Goal: Answer question/provide support

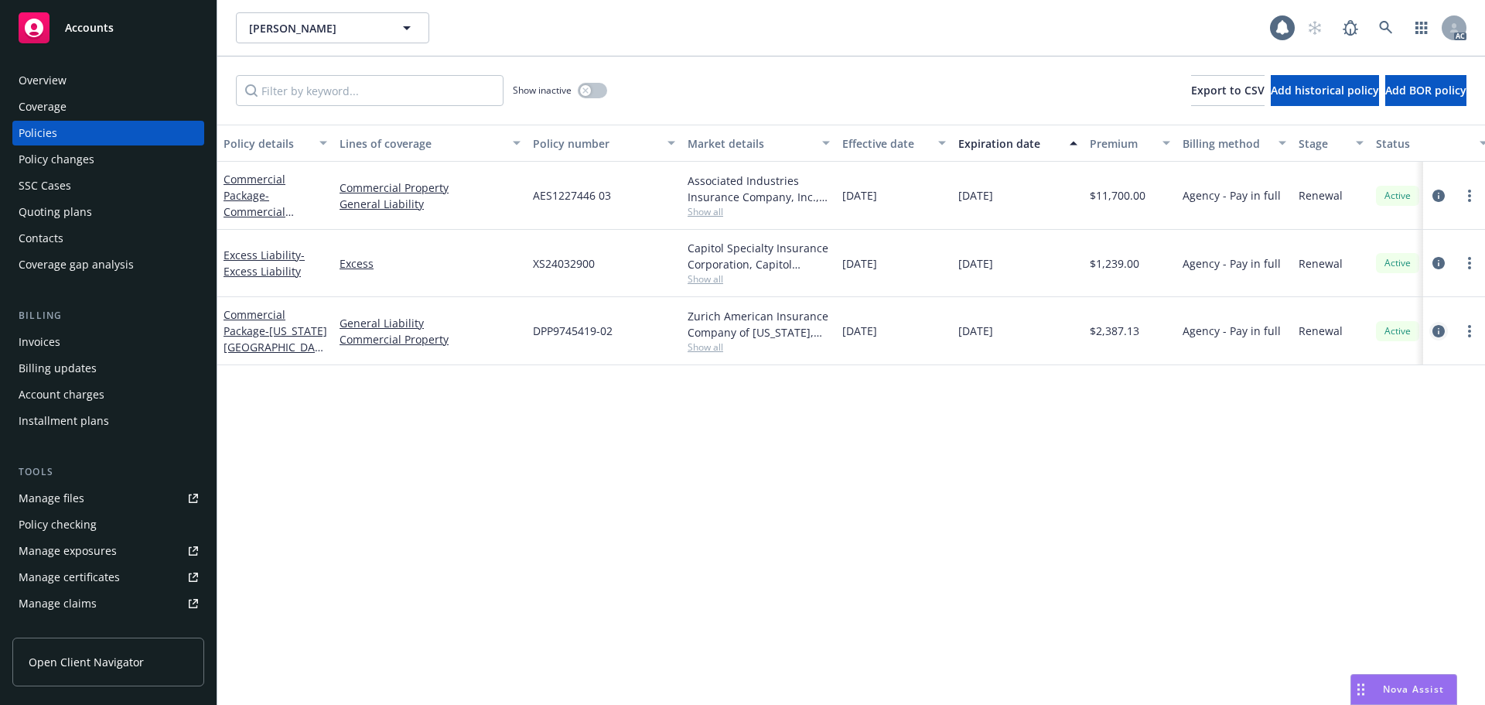
click at [1438, 330] on icon "circleInformation" at bounding box center [1439, 331] width 12 height 12
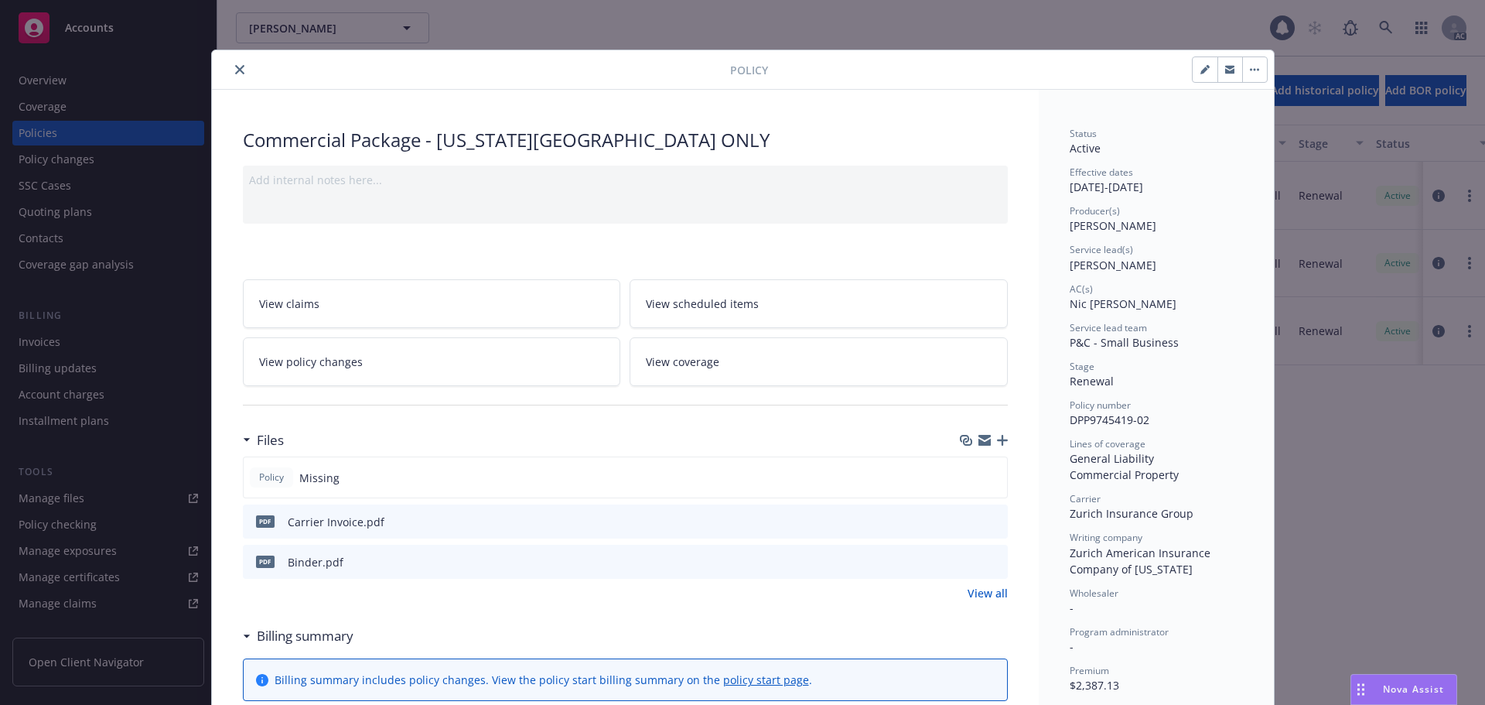
click at [239, 73] on button "close" at bounding box center [240, 69] width 19 height 19
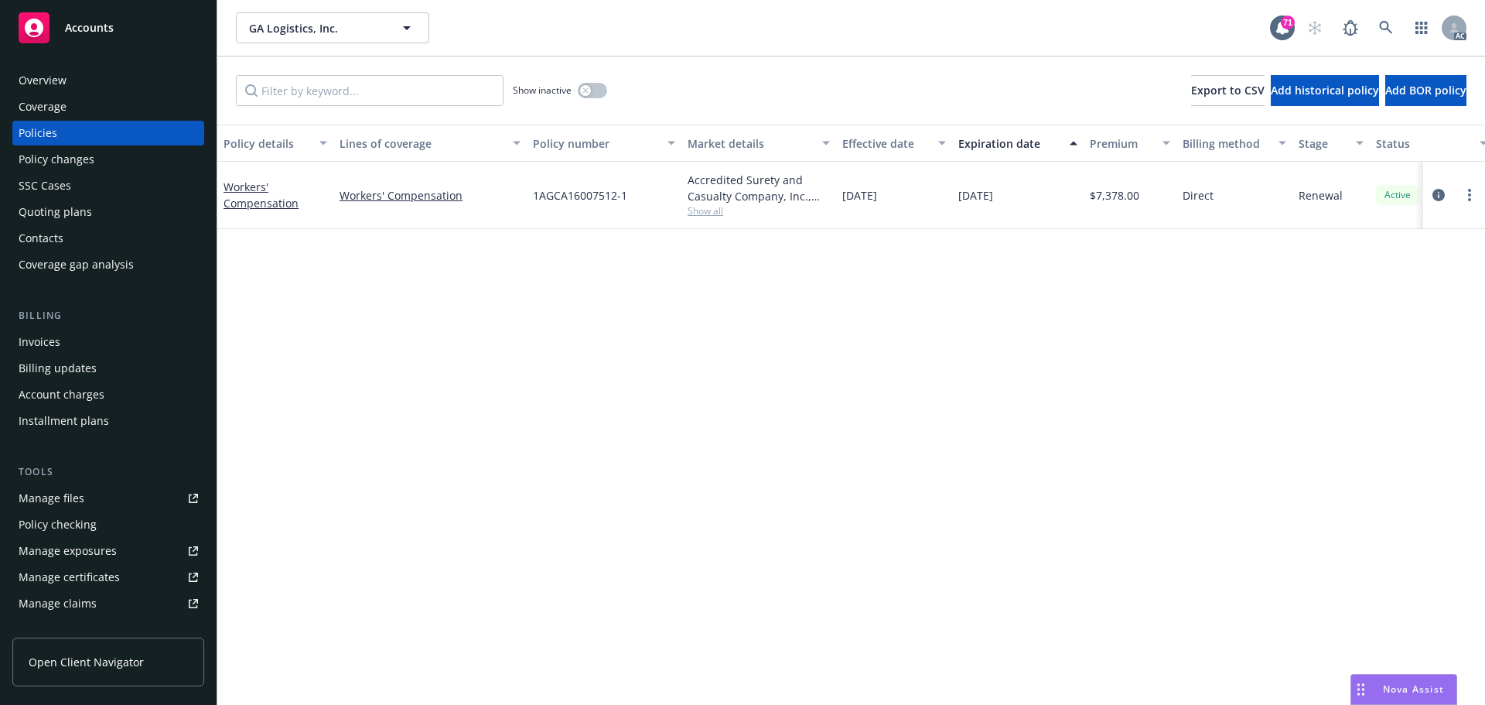
click at [599, 285] on div "Policy details Lines of coverage Policy number Market details Effective date Ex…" at bounding box center [851, 415] width 1268 height 580
click at [709, 214] on span "Show all" at bounding box center [759, 210] width 142 height 13
click at [1430, 692] on span "Nova Assist" at bounding box center [1413, 688] width 61 height 13
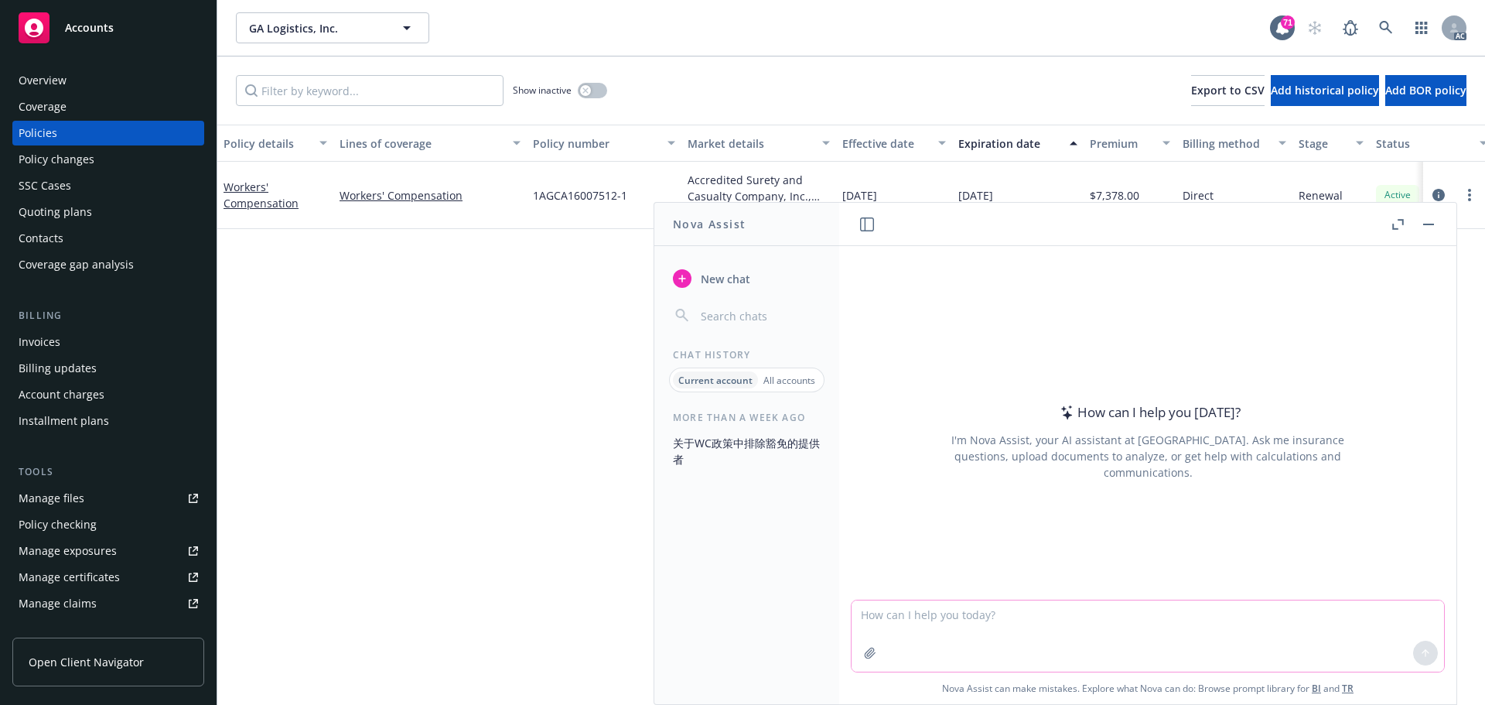
click at [1025, 626] on textarea at bounding box center [1148, 635] width 593 height 71
paste textarea "Thank you for providing the renewal submission. However, it does not look we wi…"
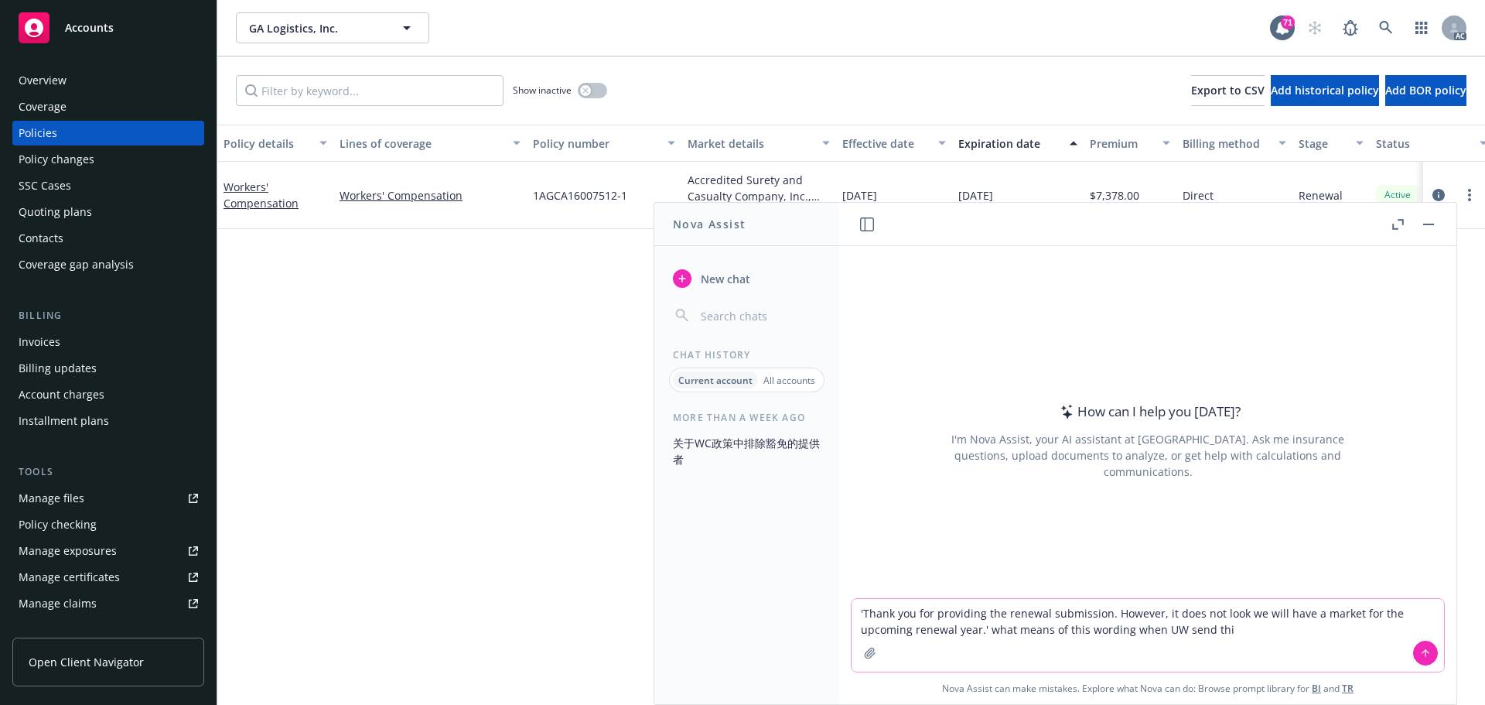
type textarea "'Thank you for providing the renewal submission. However, it does not look we w…"
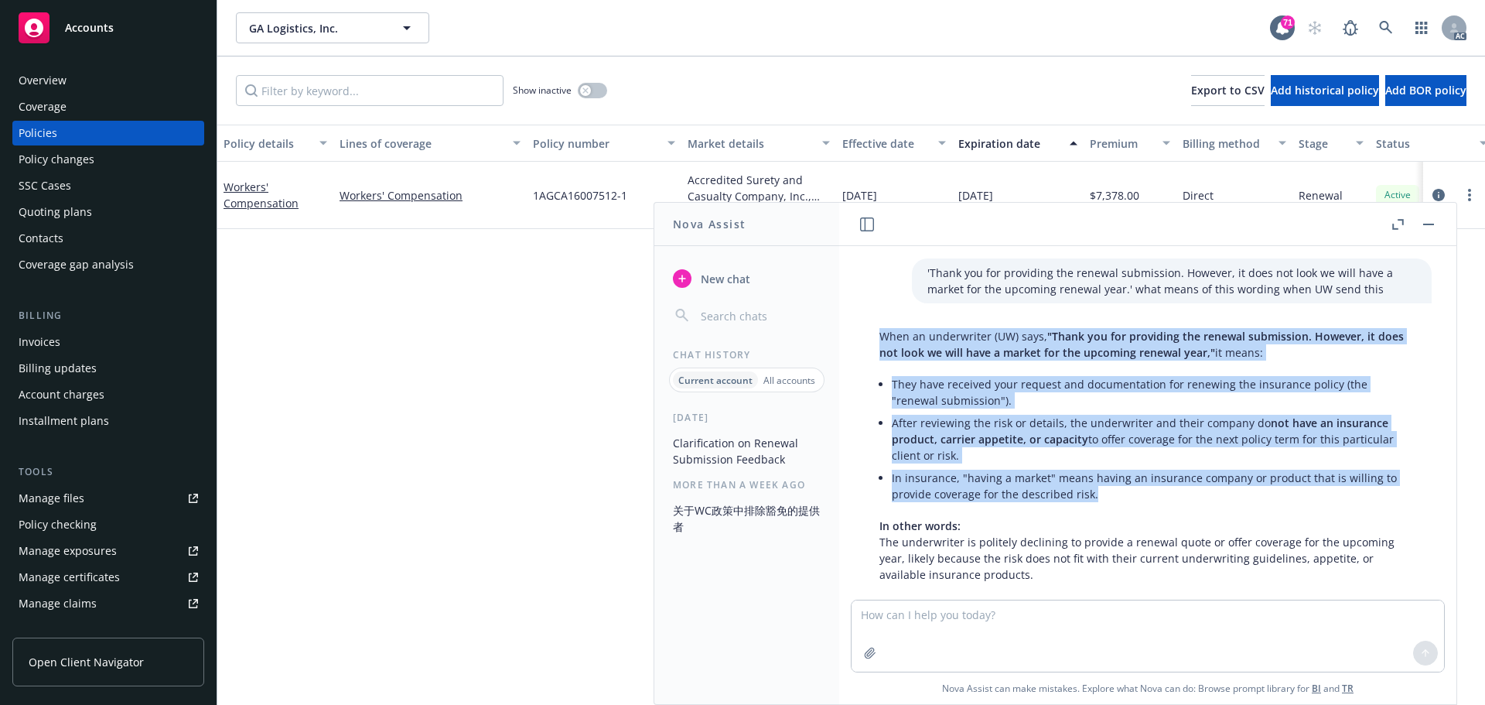
drag, startPoint x: 908, startPoint y: 347, endPoint x: 1101, endPoint y: 490, distance: 240.0
click at [1101, 490] on div "When an underwriter (UW) says, "Thank you for providing the renewal submission.…" at bounding box center [1148, 517] width 568 height 391
copy div "When an underwriter (UW) says, "Thank you for providing the renewal submission.…"
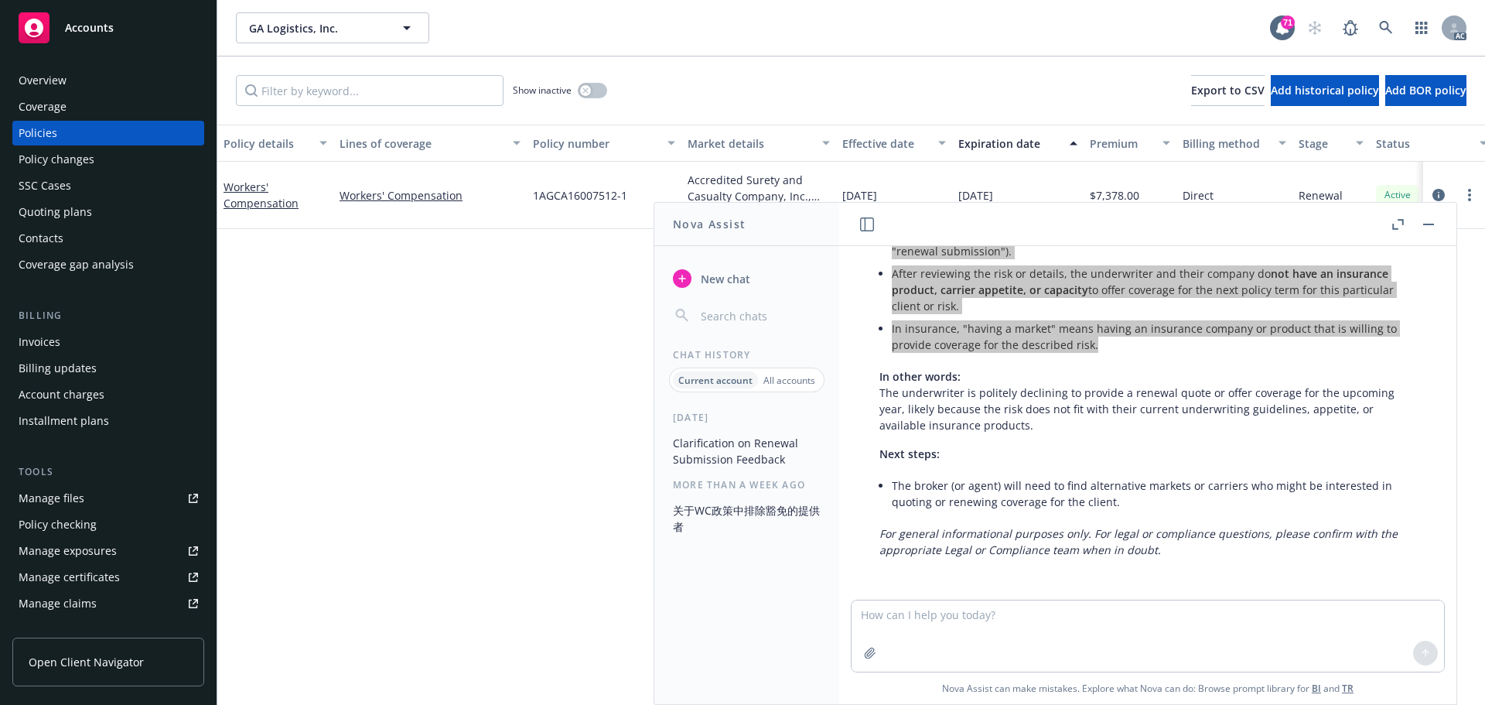
scroll to position [151, 0]
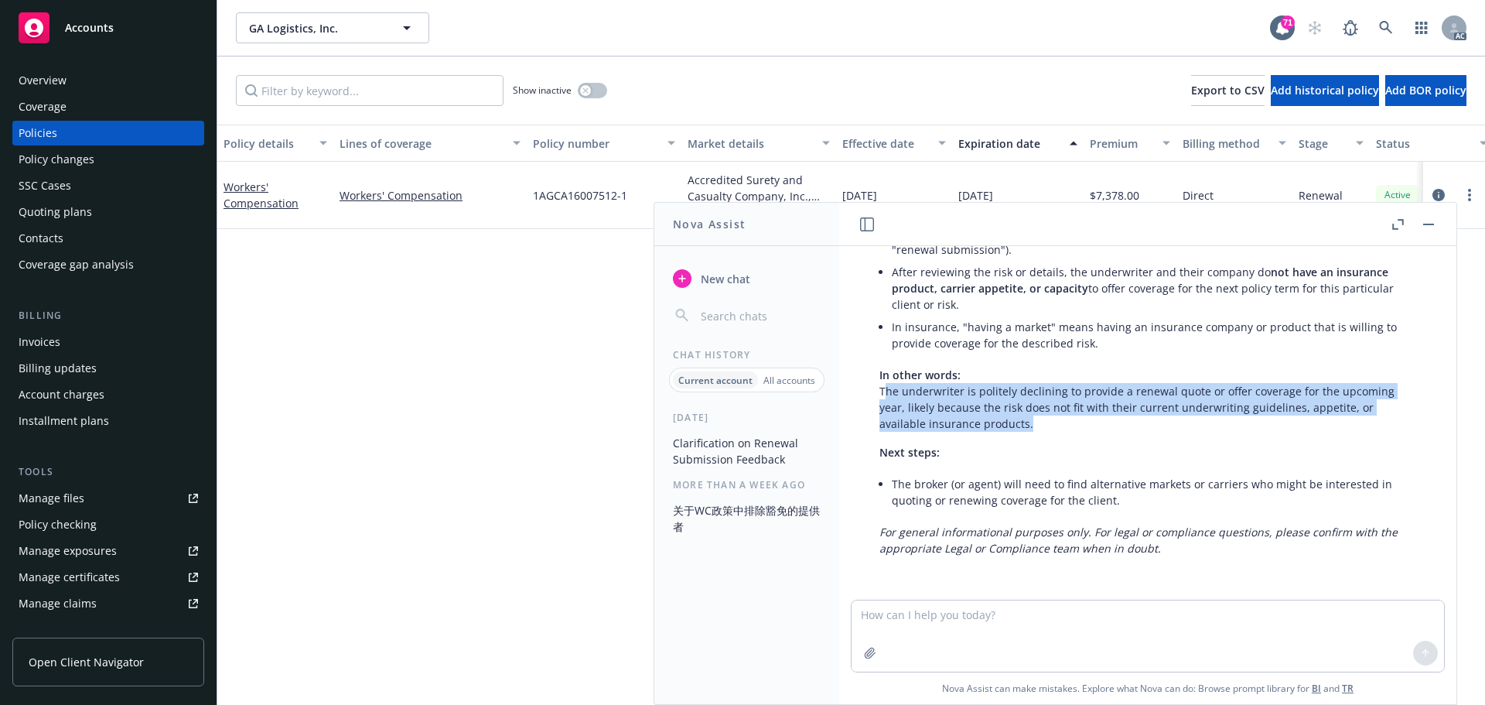
drag, startPoint x: 883, startPoint y: 392, endPoint x: 1088, endPoint y: 436, distance: 208.9
click at [1088, 436] on div "When an underwriter (UW) says, "Thank you for providing the renewal submission.…" at bounding box center [1148, 366] width 568 height 391
click at [1064, 433] on div "When an underwriter (UW) says, "Thank you for providing the renewal submission.…" at bounding box center [1148, 366] width 568 height 391
drag, startPoint x: 1062, startPoint y: 432, endPoint x: 845, endPoint y: 391, distance: 221.1
click at [845, 391] on div "'Thank you for providing the renewal submission. However, it does not look we w…" at bounding box center [1147, 423] width 617 height 354
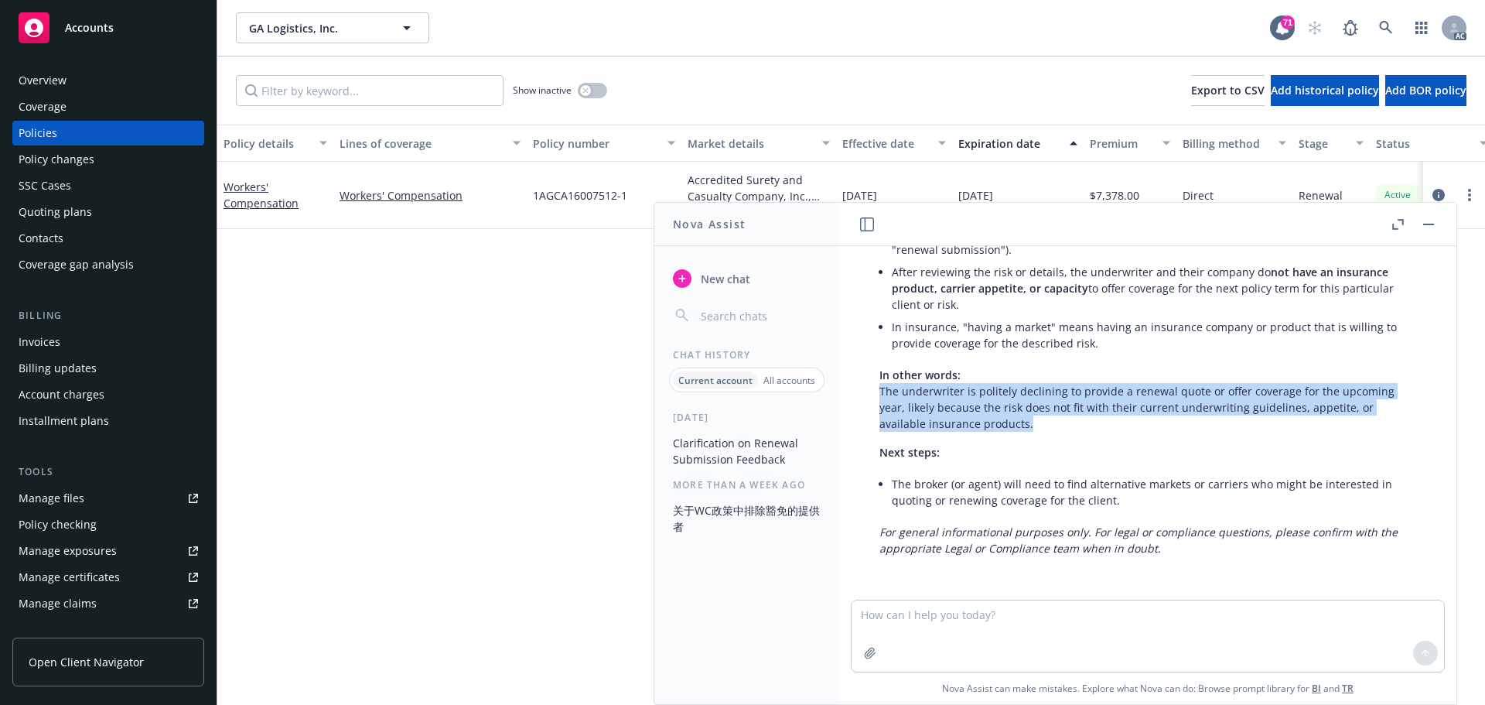
copy p "The underwriter is politely declining to provide a renewal quote or offer cover…"
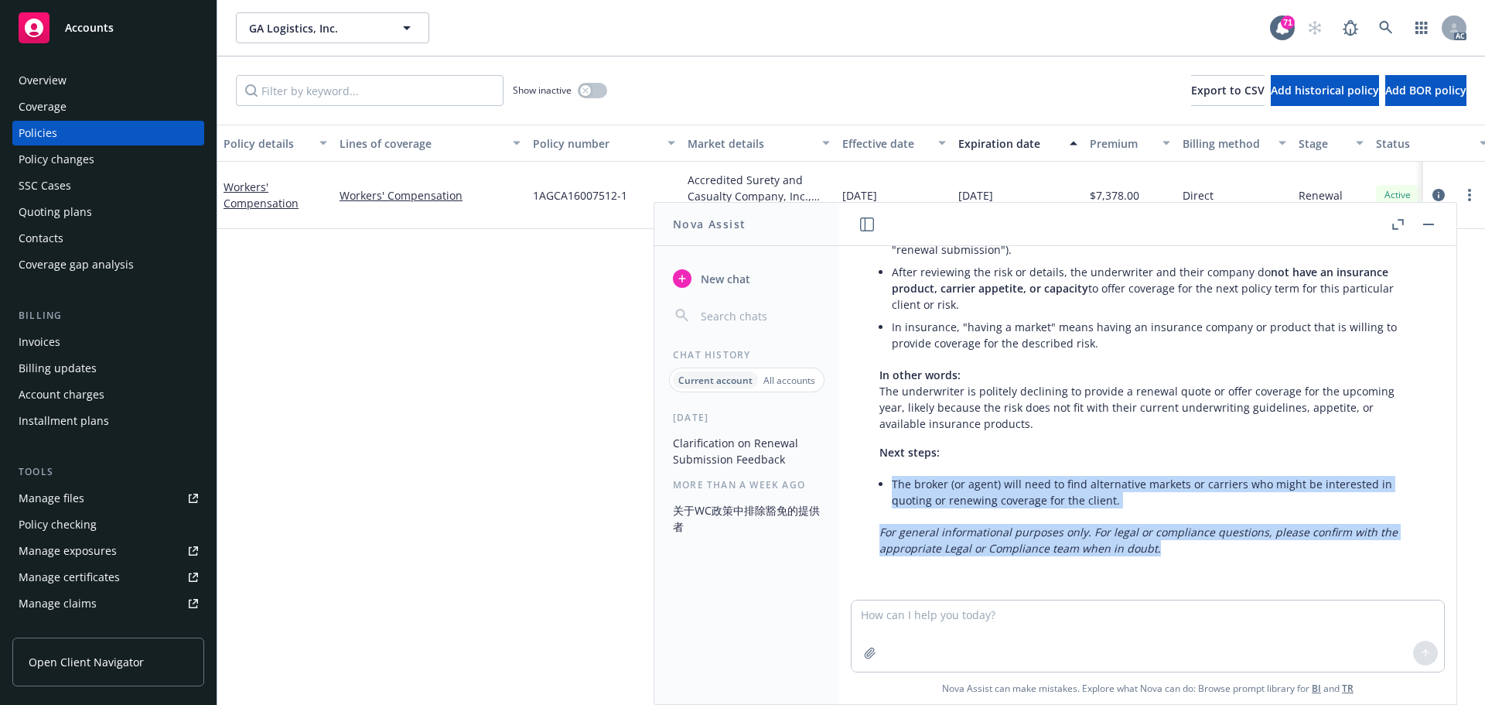
drag, startPoint x: 893, startPoint y: 480, endPoint x: 1197, endPoint y: 552, distance: 312.2
click at [1197, 552] on div "When an underwriter (UW) says, "Thank you for providing the renewal submission.…" at bounding box center [1148, 366] width 568 height 391
copy div "The broker (or agent) will need to find alternative markets or carriers who mig…"
click at [1429, 226] on button "button" at bounding box center [1429, 224] width 19 height 19
